Goal: Task Accomplishment & Management: Manage account settings

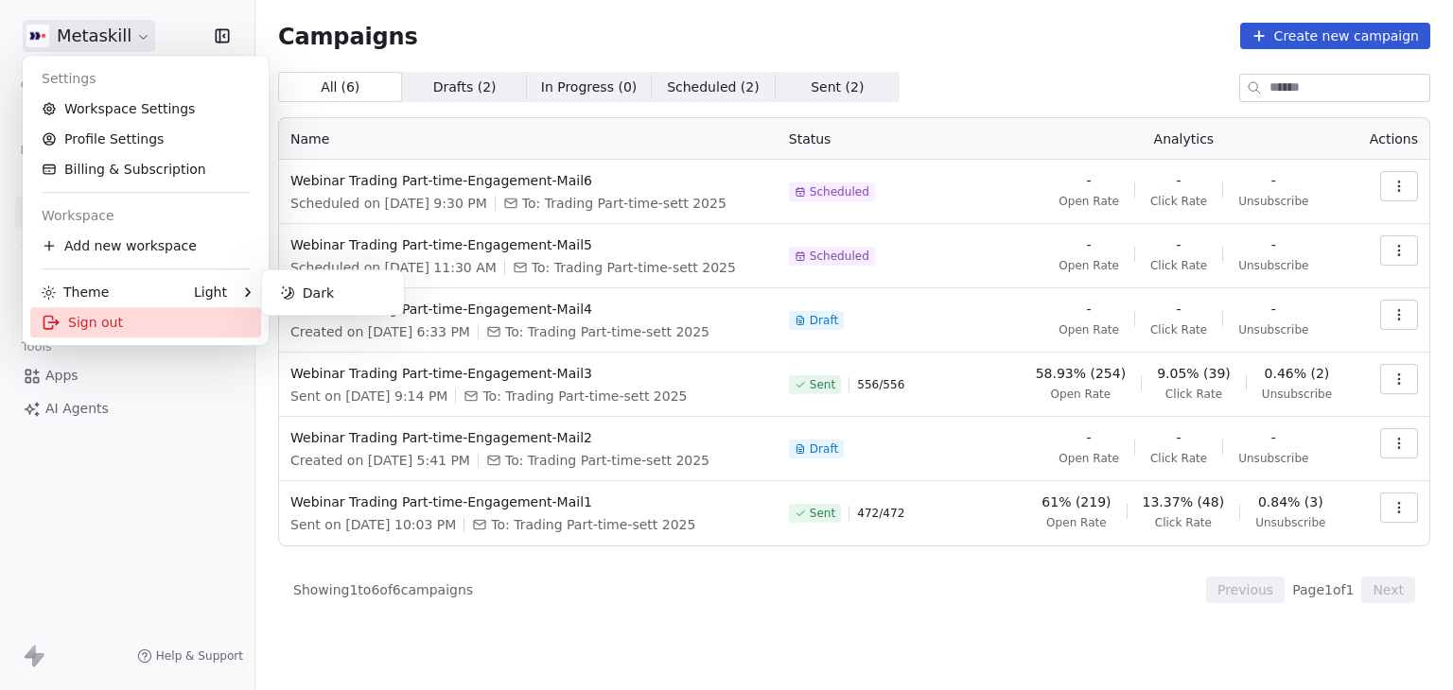
drag, startPoint x: 0, startPoint y: 0, endPoint x: 148, endPoint y: 323, distance: 354.7
click at [148, 323] on div "Sign out" at bounding box center [145, 322] width 231 height 30
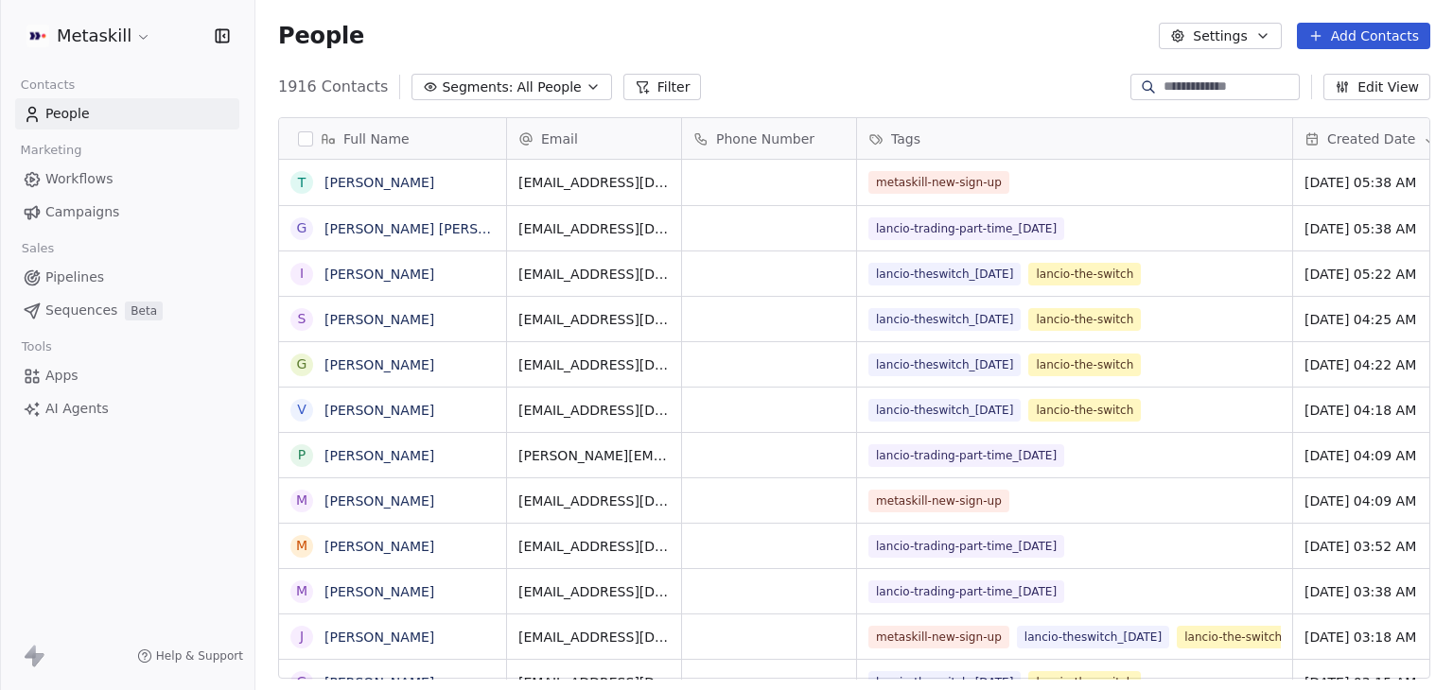
scroll to position [15, 15]
click at [96, 31] on html "Metaskill Contacts People Marketing Workflows Campaigns Sales Pipelines Sequenc…" at bounding box center [726, 345] width 1453 height 690
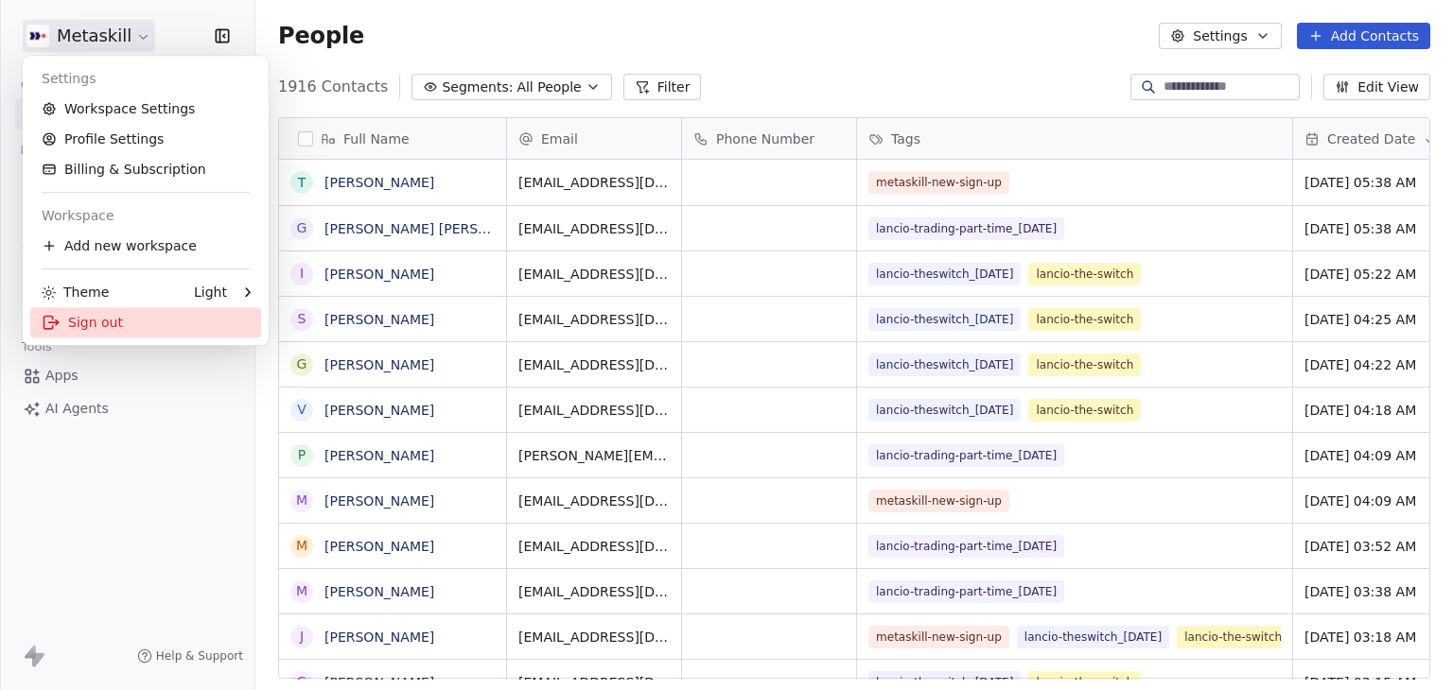
click at [95, 328] on div "Sign out" at bounding box center [145, 322] width 231 height 30
